Goal: Check status

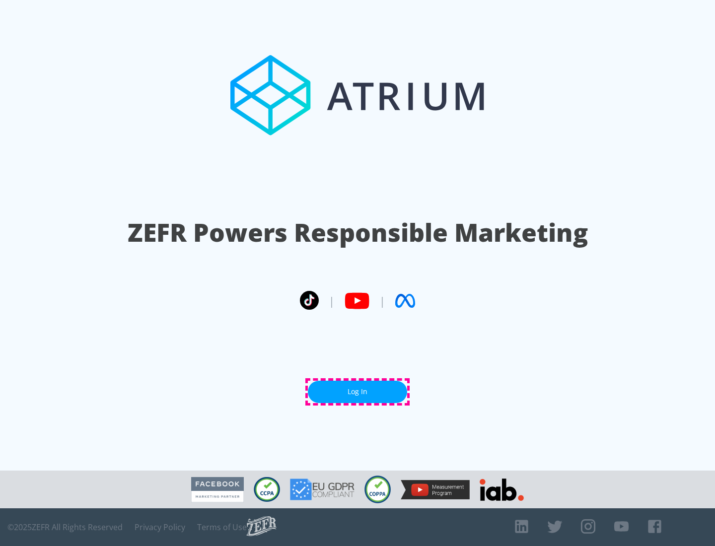
click at [358, 392] on link "Log In" at bounding box center [357, 392] width 99 height 22
